Goal: Task Accomplishment & Management: Manage account settings

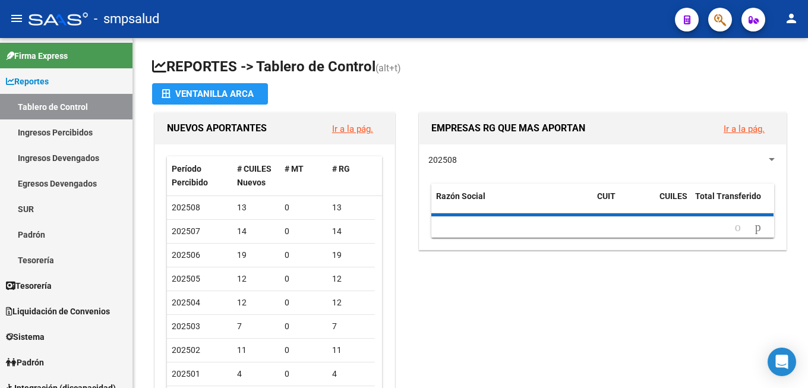
click at [731, 14] on mat-toolbar "menu - smpsalud person" at bounding box center [404, 19] width 808 height 38
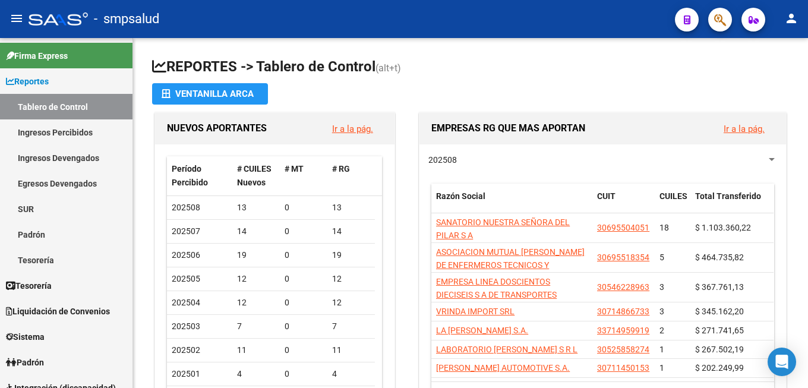
click at [730, 15] on button "button" at bounding box center [720, 20] width 24 height 24
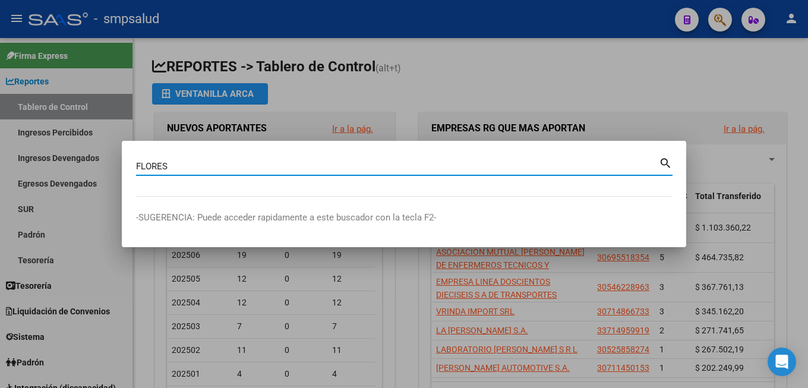
type input "FLORES"
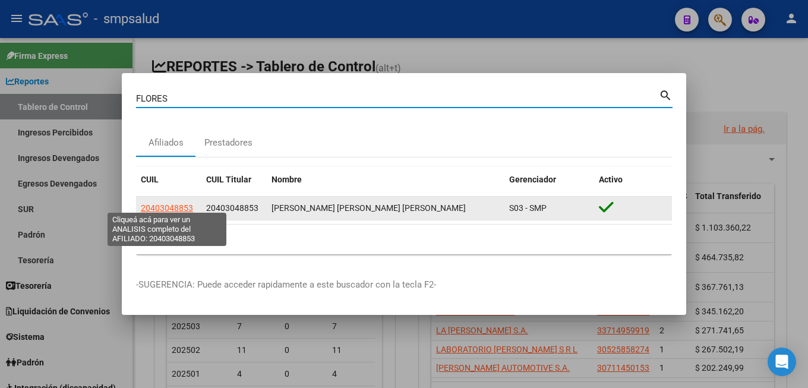
click at [168, 205] on span "20403048853" at bounding box center [167, 208] width 52 height 10
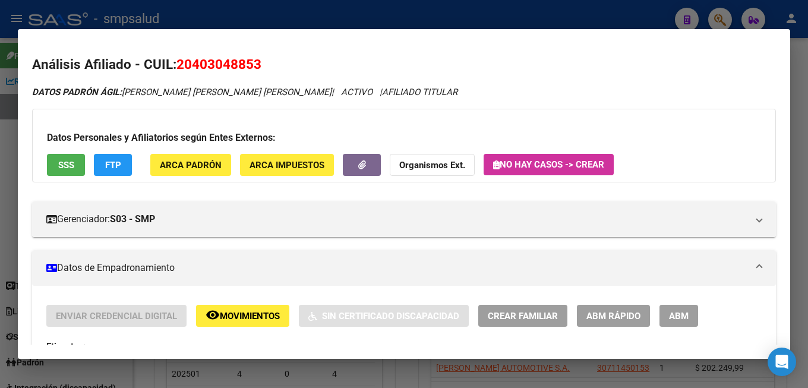
scroll to position [193, 0]
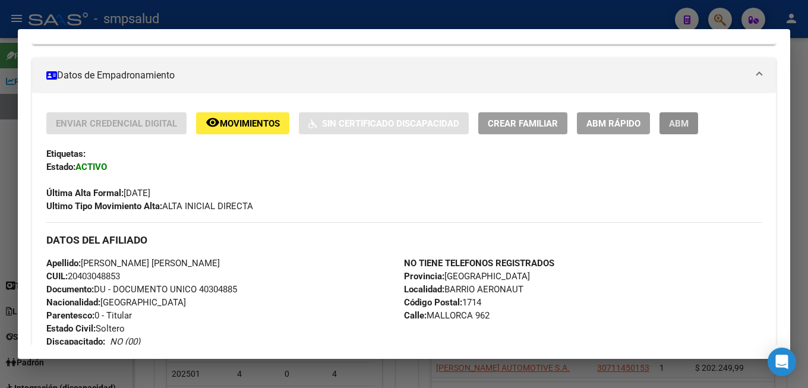
click at [675, 116] on button "ABM" at bounding box center [679, 123] width 39 height 22
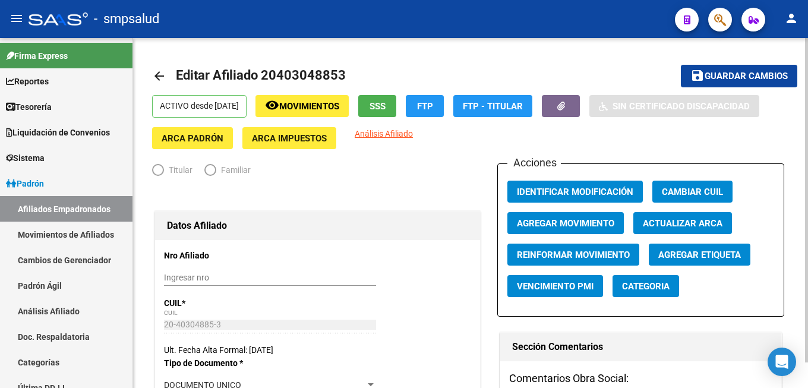
radio input "true"
type input "33-70752987-9"
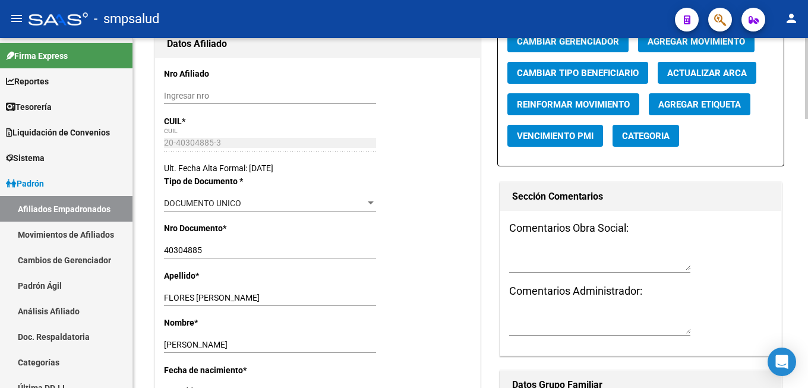
scroll to position [303, 0]
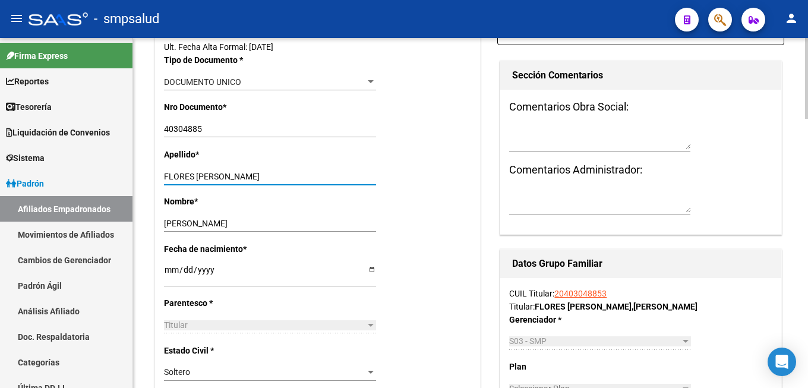
drag, startPoint x: 194, startPoint y: 173, endPoint x: 226, endPoint y: 177, distance: 32.3
click at [254, 176] on input "FLORES [PERSON_NAME]" at bounding box center [270, 177] width 212 height 10
drag, startPoint x: 195, startPoint y: 175, endPoint x: 351, endPoint y: 159, distance: 157.0
click at [333, 172] on input "FLORES [PERSON_NAME]" at bounding box center [270, 177] width 212 height 10
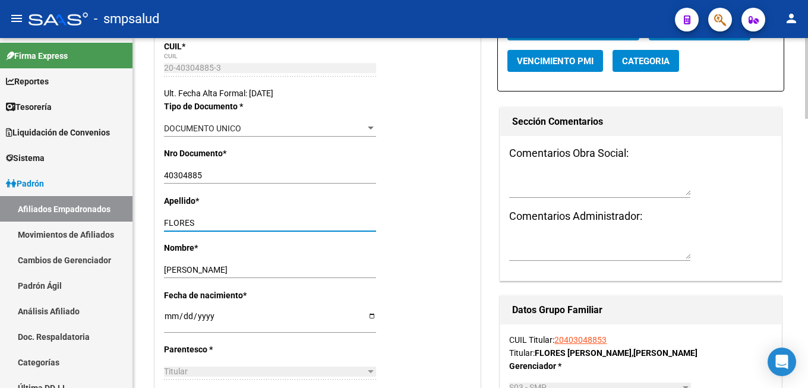
scroll to position [0, 0]
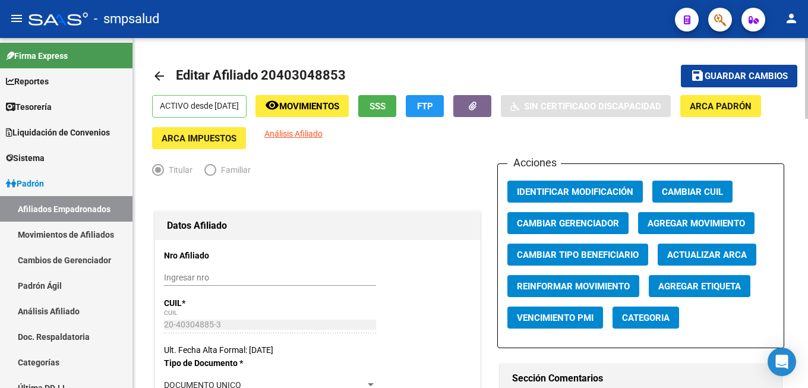
type input "FLORES"
drag, startPoint x: 757, startPoint y: 70, endPoint x: 750, endPoint y: 72, distance: 7.2
click at [756, 70] on button "save Guardar cambios" at bounding box center [739, 76] width 116 height 22
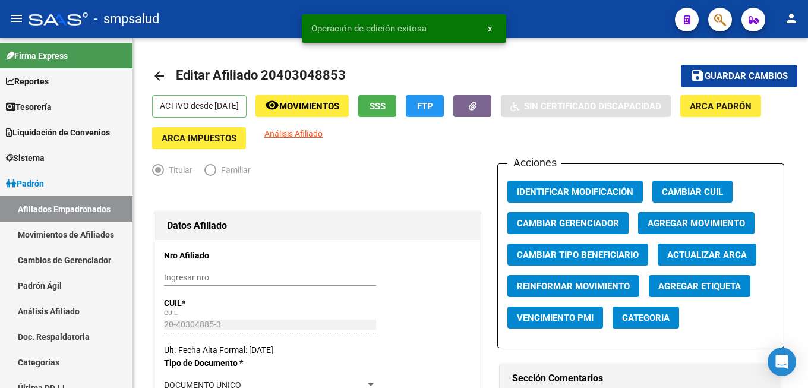
click at [487, 30] on button "x" at bounding box center [489, 28] width 23 height 21
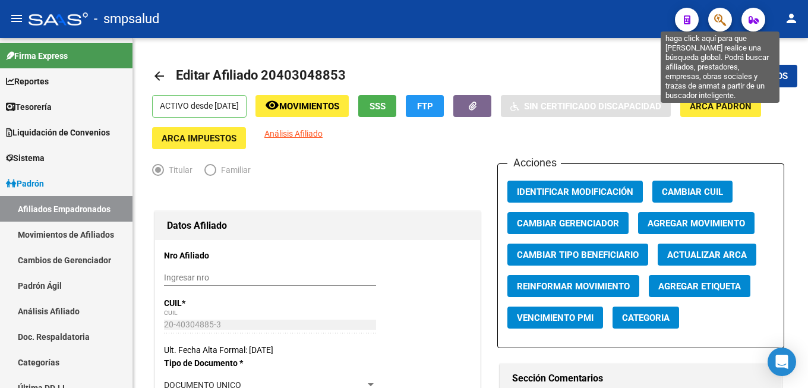
click at [717, 18] on icon "button" at bounding box center [720, 20] width 12 height 14
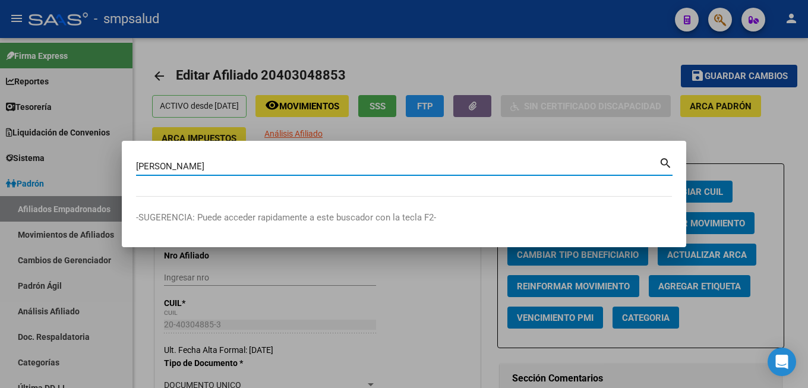
type input "[PERSON_NAME]"
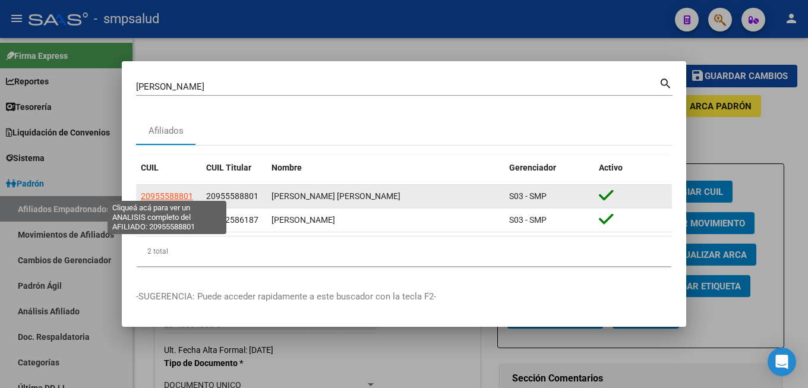
click at [176, 193] on span "20955588801" at bounding box center [167, 196] width 52 height 10
type textarea "20955588801"
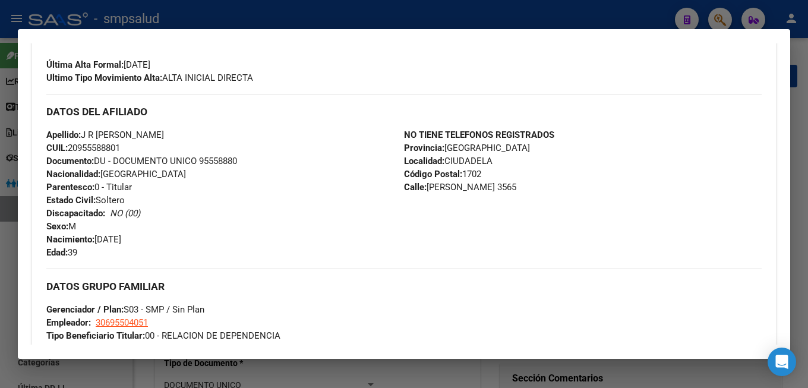
scroll to position [257, 0]
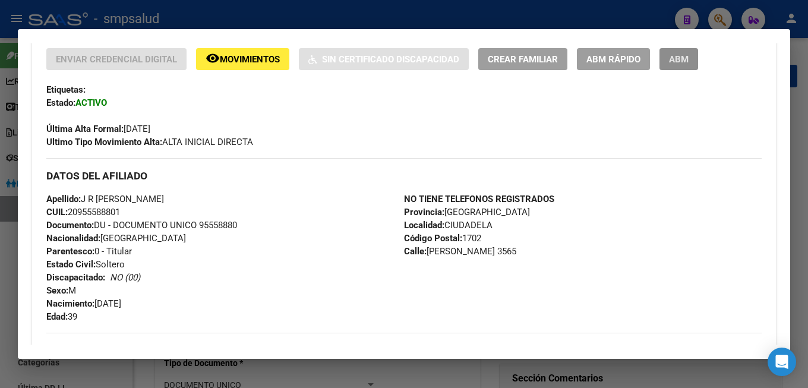
click at [672, 61] on span "ABM" at bounding box center [679, 59] width 20 height 11
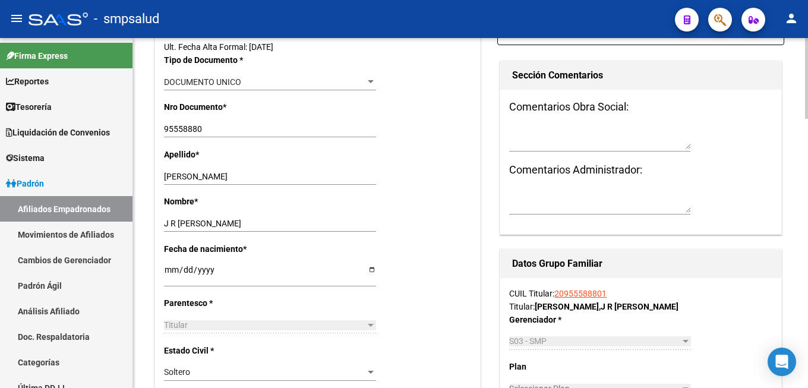
scroll to position [242, 0]
